Goal: Use online tool/utility: Utilize a website feature to perform a specific function

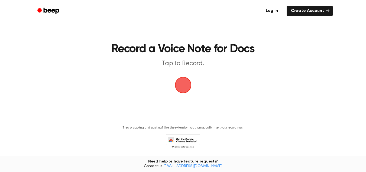
click at [246, 43] on h1 "Record a Voice Note for Docs" at bounding box center [183, 48] width 249 height 11
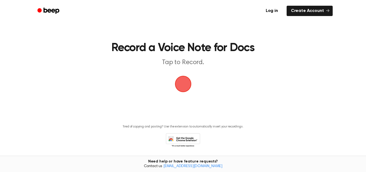
scroll to position [1, 0]
click at [191, 91] on span "button" at bounding box center [183, 83] width 15 height 15
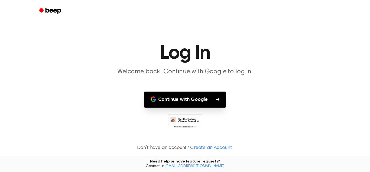
click at [225, 100] on button "Continue with Google" at bounding box center [185, 99] width 82 height 16
click at [75, 37] on main "Log In Welcome back! Continue with Google to log in. Continue with Google Don’t…" at bounding box center [185, 86] width 370 height 172
click at [170, 95] on button "Continue with Google" at bounding box center [185, 99] width 82 height 16
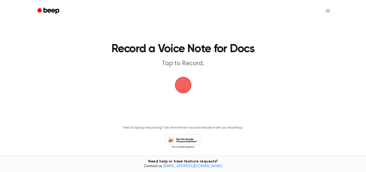
click at [182, 84] on span "button" at bounding box center [183, 84] width 15 height 15
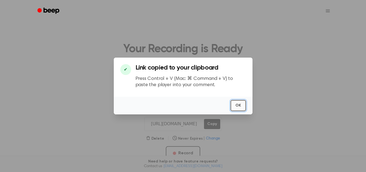
click at [239, 108] on button "OK" at bounding box center [238, 105] width 15 height 11
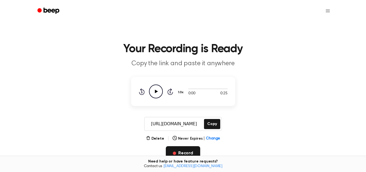
click at [174, 150] on button "Record" at bounding box center [183, 153] width 34 height 14
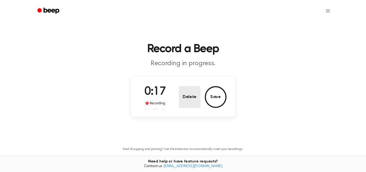
click at [188, 99] on button "Delete" at bounding box center [190, 97] width 22 height 22
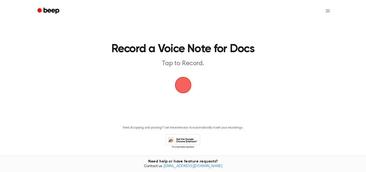
click at [189, 90] on span "button" at bounding box center [183, 84] width 15 height 15
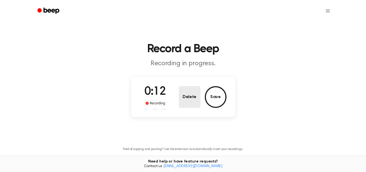
click at [189, 90] on button "Delete" at bounding box center [190, 97] width 22 height 22
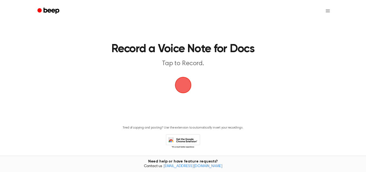
click at [185, 77] on span "button" at bounding box center [183, 84] width 15 height 15
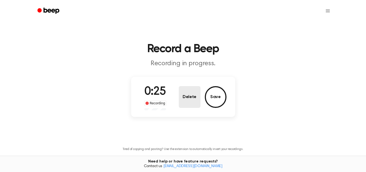
click at [184, 89] on button "Delete" at bounding box center [190, 97] width 22 height 22
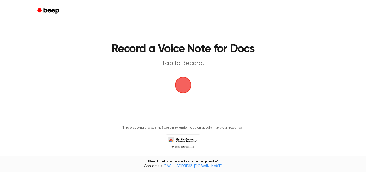
click at [184, 89] on span "button" at bounding box center [183, 84] width 15 height 15
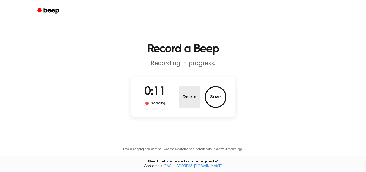
click at [190, 99] on button "Delete" at bounding box center [190, 97] width 22 height 22
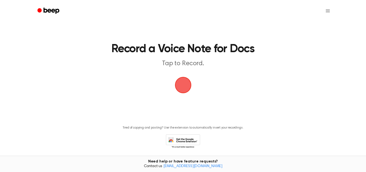
click at [186, 93] on span "button" at bounding box center [183, 85] width 17 height 17
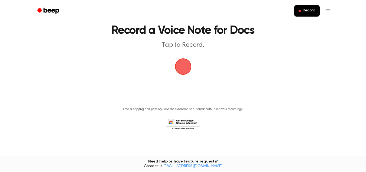
click at [189, 71] on span "button" at bounding box center [183, 66] width 15 height 15
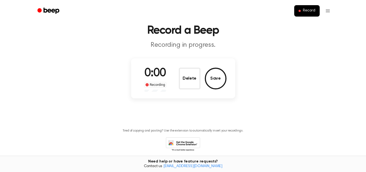
scroll to position [40, 0]
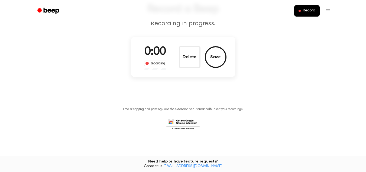
click at [182, 69] on div "0:00 Recording Delete Save" at bounding box center [183, 56] width 87 height 27
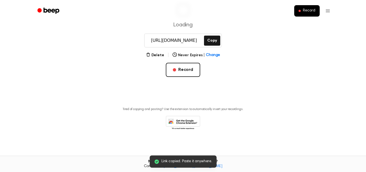
scroll to position [83, 0]
click at [210, 45] on button "Copy" at bounding box center [212, 41] width 16 height 10
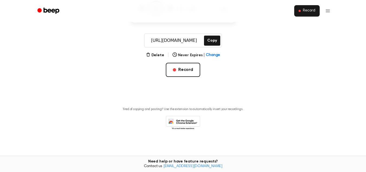
click at [316, 11] on button "Record" at bounding box center [306, 10] width 25 height 11
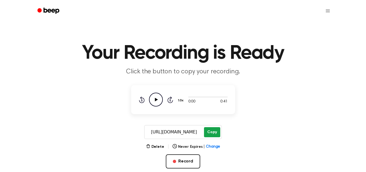
click at [209, 134] on button "Copy" at bounding box center [212, 132] width 16 height 10
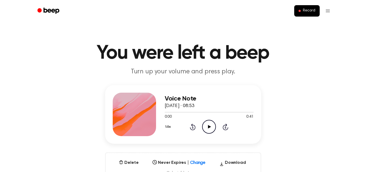
click at [211, 128] on icon "Play Audio" at bounding box center [209, 127] width 14 height 14
click at [211, 128] on icon "Pause Audio" at bounding box center [209, 127] width 14 height 14
